Goal: Task Accomplishment & Management: Use online tool/utility

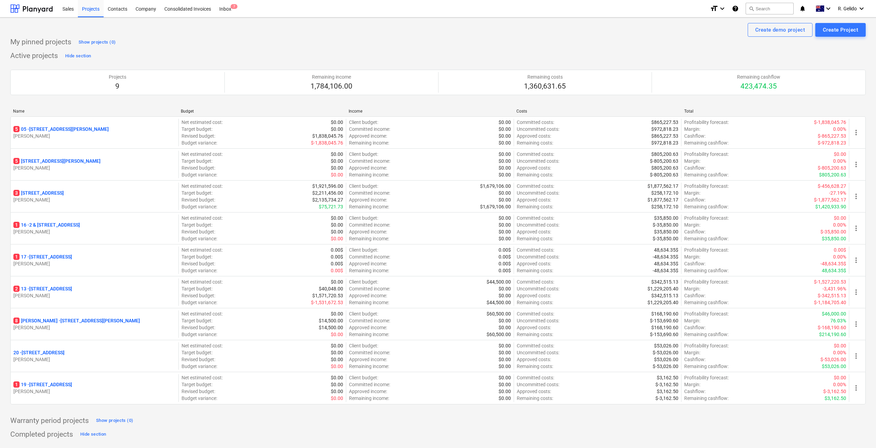
click at [236, 10] on div "Sales Projects Contacts Company Consolidated Invoices Inbox 7" at bounding box center [381, 8] width 646 height 17
click at [227, 8] on div "Inbox 7" at bounding box center [225, 8] width 20 height 17
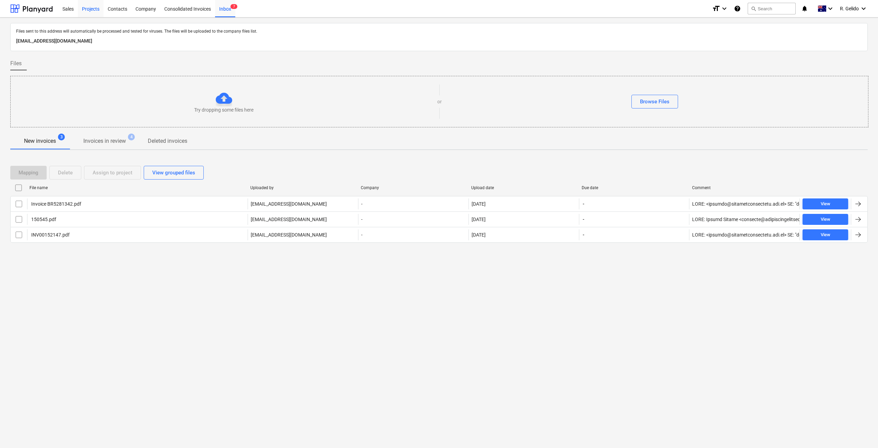
click at [89, 15] on div "Projects" at bounding box center [91, 8] width 26 height 17
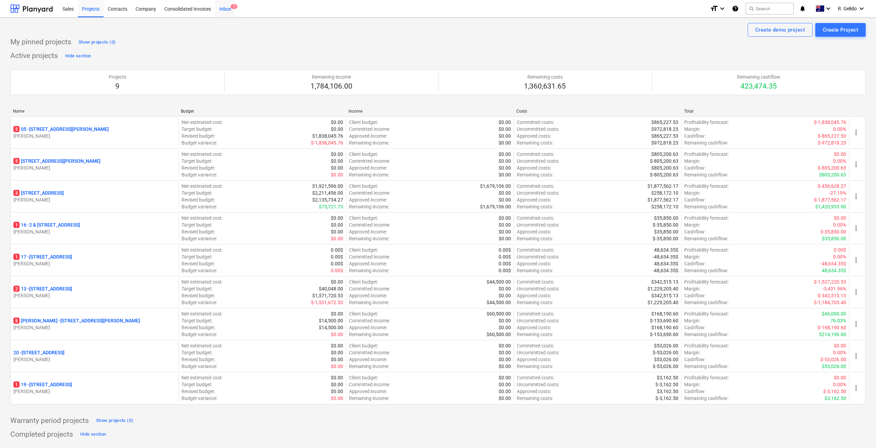
click at [231, 4] on div "Inbox 7" at bounding box center [225, 8] width 20 height 17
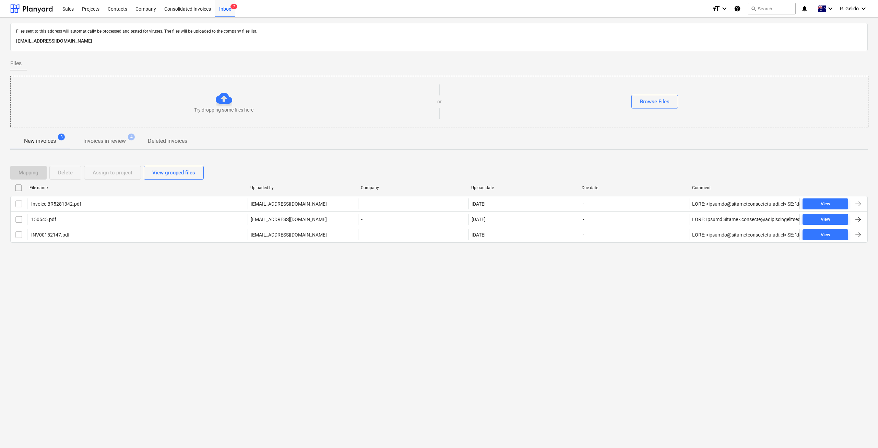
click at [124, 34] on p "Files sent to this address will automatically be processed and tested for virus…" at bounding box center [439, 31] width 846 height 5
click at [130, 42] on p "[EMAIL_ADDRESS][DOMAIN_NAME]" at bounding box center [439, 41] width 846 height 8
copy p "[EMAIL_ADDRESS][DOMAIN_NAME]"
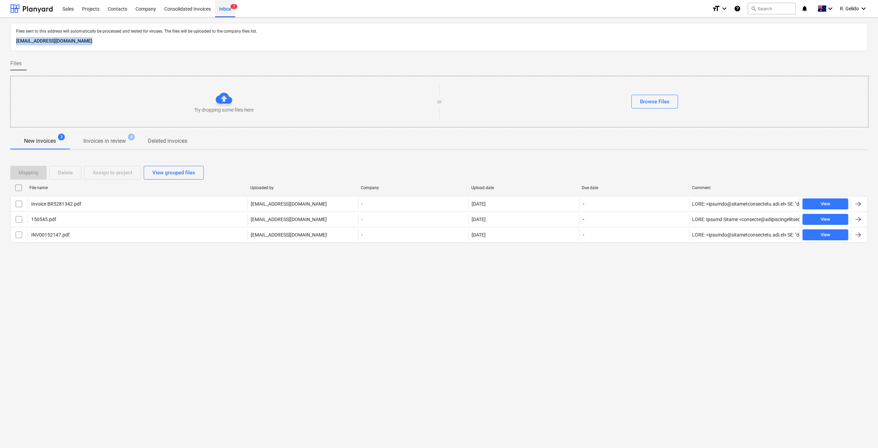
click at [222, 11] on div "Inbox 7" at bounding box center [225, 8] width 20 height 17
click at [222, 12] on div "Inbox 7" at bounding box center [225, 8] width 20 height 17
click at [203, 8] on div "Consolidated Invoices" at bounding box center [187, 8] width 55 height 17
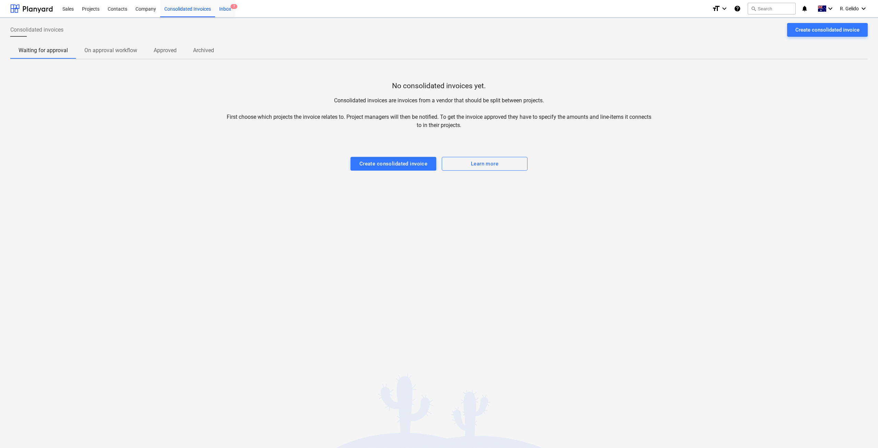
click at [232, 13] on div "Inbox 7" at bounding box center [225, 8] width 20 height 17
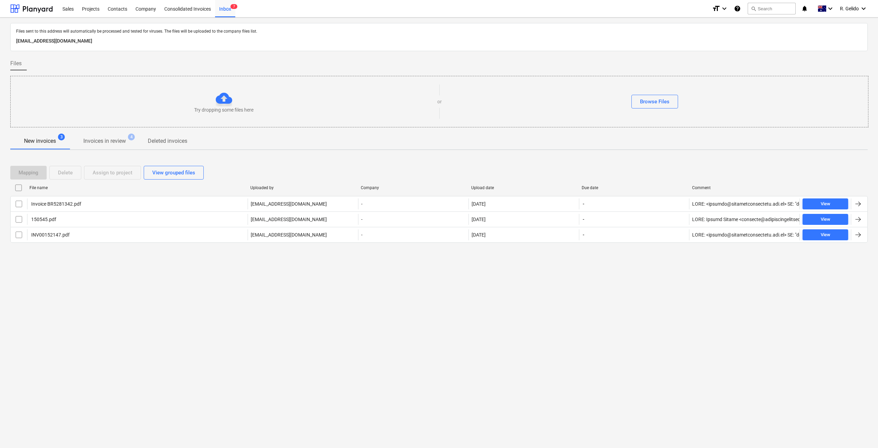
click at [257, 280] on div "Files sent to this address will automatically be processed and tested for virus…" at bounding box center [439, 232] width 878 height 430
click at [194, 321] on div "Files sent to this address will automatically be processed and tested for virus…" at bounding box center [439, 232] width 878 height 430
click at [204, 327] on div "Files sent to this address will automatically be processed and tested for virus…" at bounding box center [439, 232] width 878 height 430
click at [225, 12] on div "Inbox 8" at bounding box center [225, 8] width 20 height 17
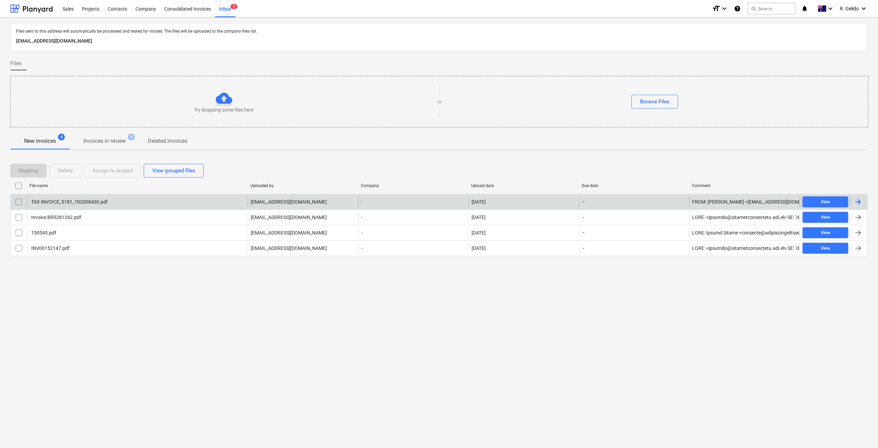
click at [134, 202] on div "TAX INVOICE_5181_102008430.pdf" at bounding box center [137, 201] width 221 height 11
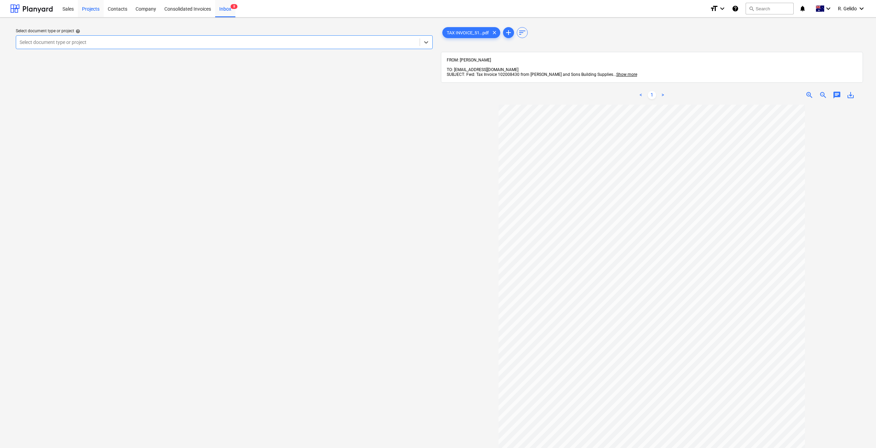
click at [98, 5] on div "Projects" at bounding box center [91, 8] width 26 height 17
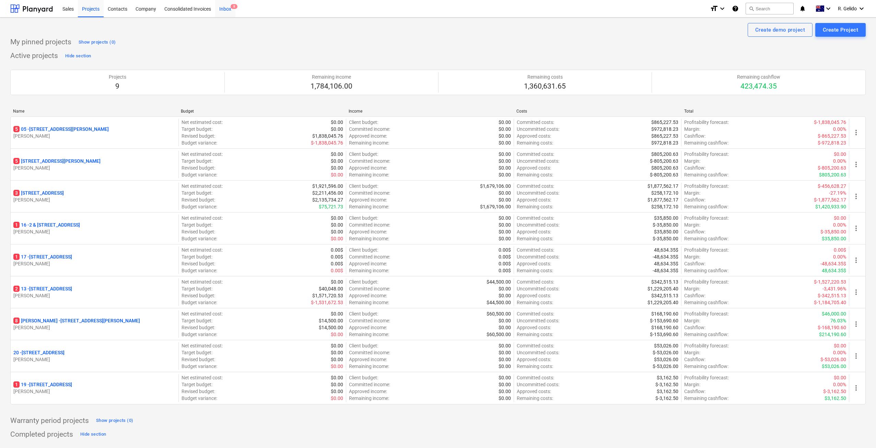
click at [222, 11] on div "Inbox 8" at bounding box center [225, 8] width 20 height 17
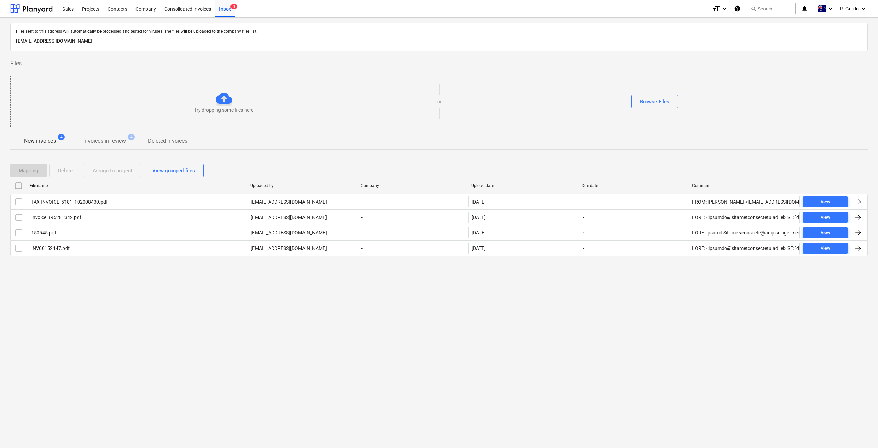
click at [128, 42] on p "[EMAIL_ADDRESS][DOMAIN_NAME]" at bounding box center [439, 41] width 846 height 8
copy p "[EMAIL_ADDRESS][DOMAIN_NAME]"
click at [226, 11] on div "Inbox 8" at bounding box center [225, 8] width 20 height 17
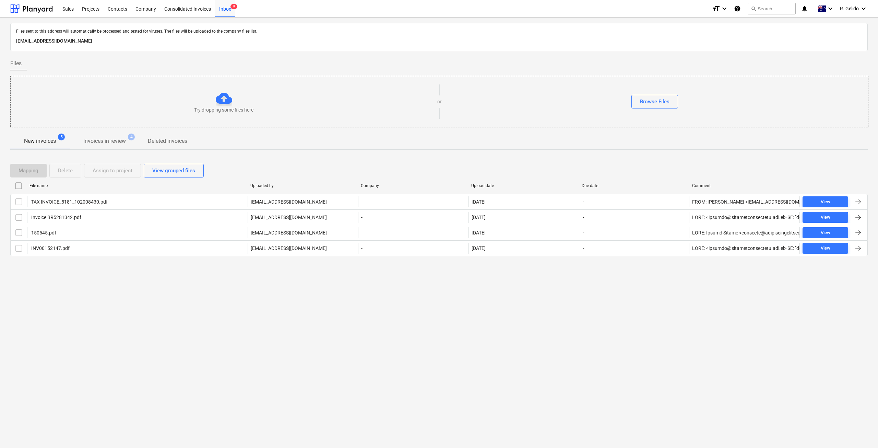
click at [342, 334] on div "Files sent to this address will automatically be processed and tested for virus…" at bounding box center [439, 232] width 878 height 430
click at [240, 318] on div "Files sent to this address will automatically be processed and tested for virus…" at bounding box center [439, 232] width 878 height 430
